Goal: Find specific page/section

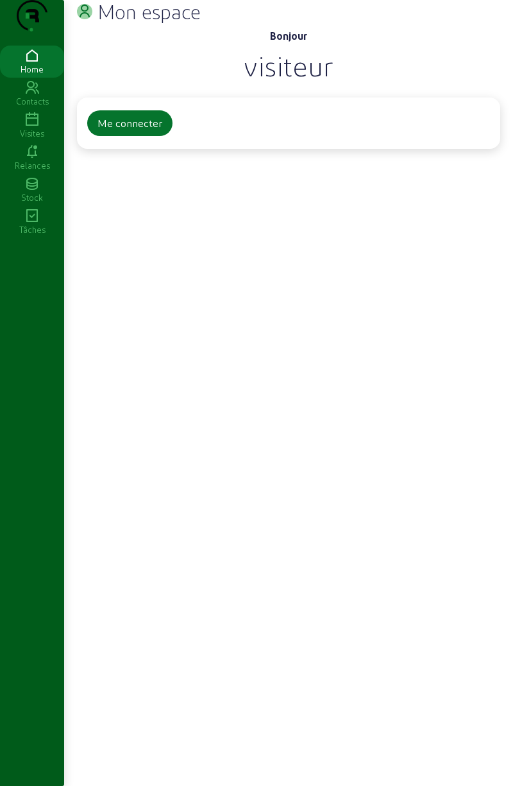
click at [130, 131] on div "Me connecter" at bounding box center [130, 123] width 65 height 15
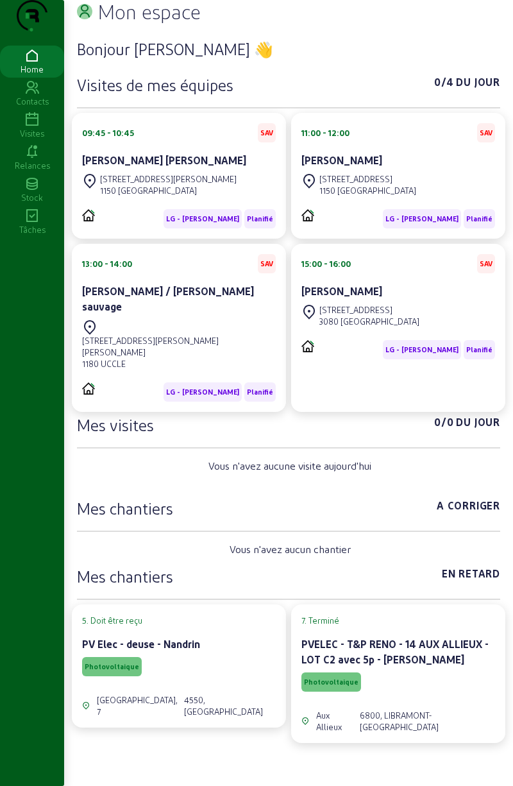
click at [232, 333] on div "Rue Gatti de Gamond 193 1180 UCCLE" at bounding box center [179, 344] width 194 height 55
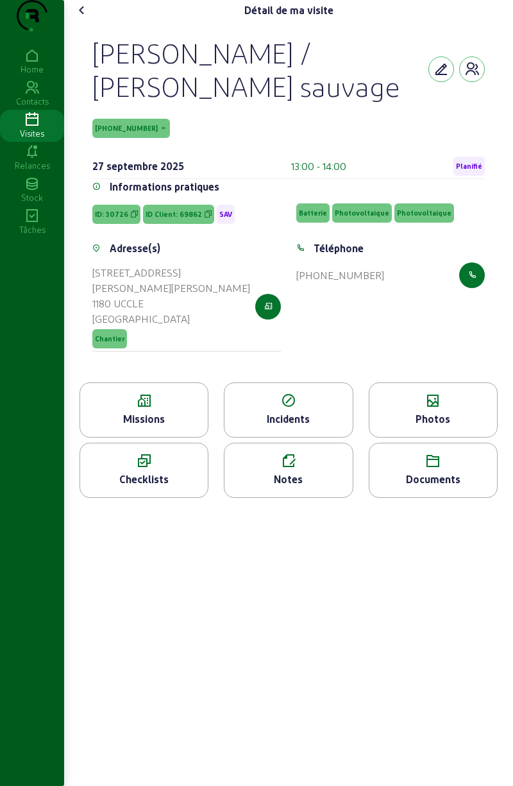
click at [266, 313] on icon "button" at bounding box center [268, 307] width 8 height 12
